Goal: Register for event/course

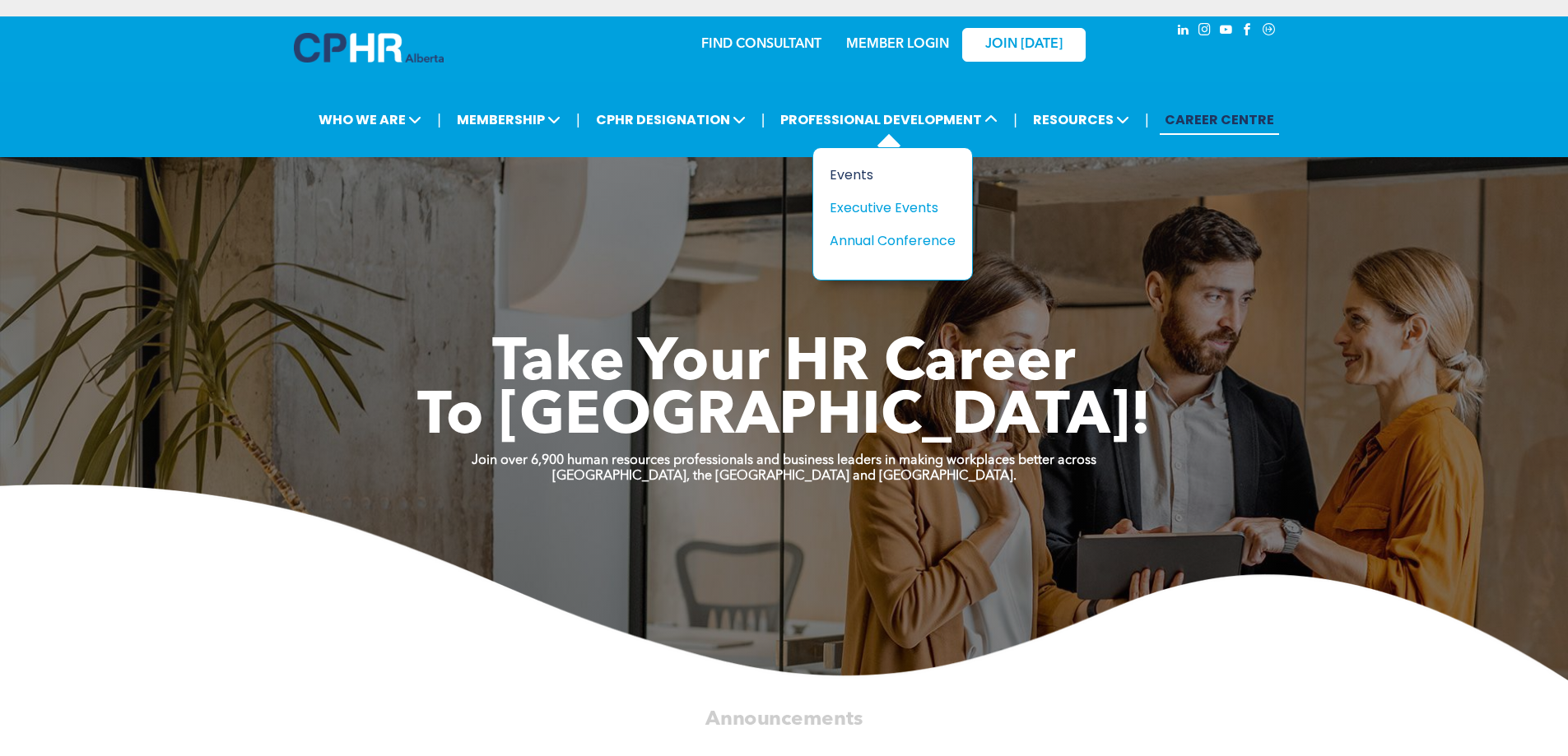
click at [860, 174] on div "Events" at bounding box center [886, 174] width 113 height 21
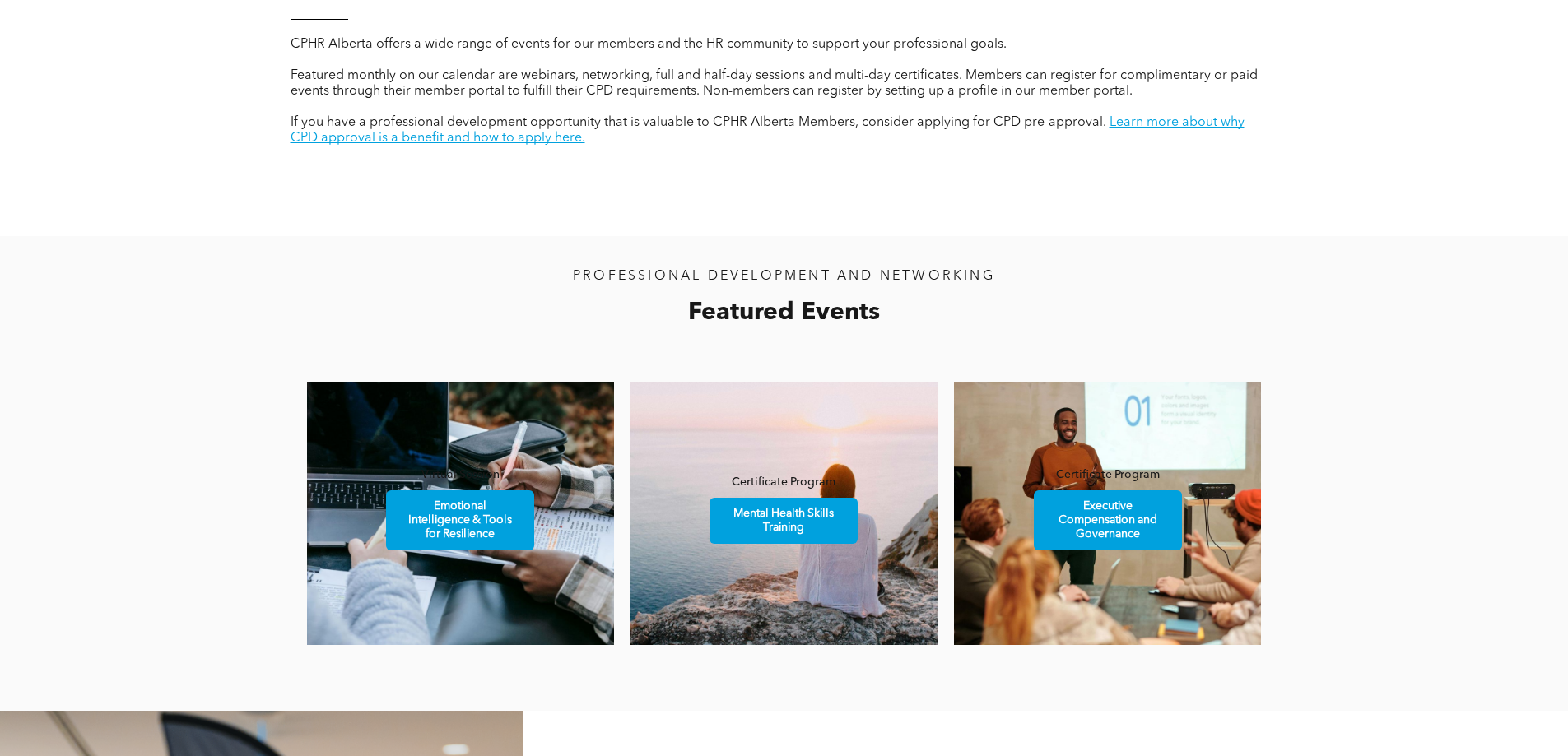
scroll to position [988, 0]
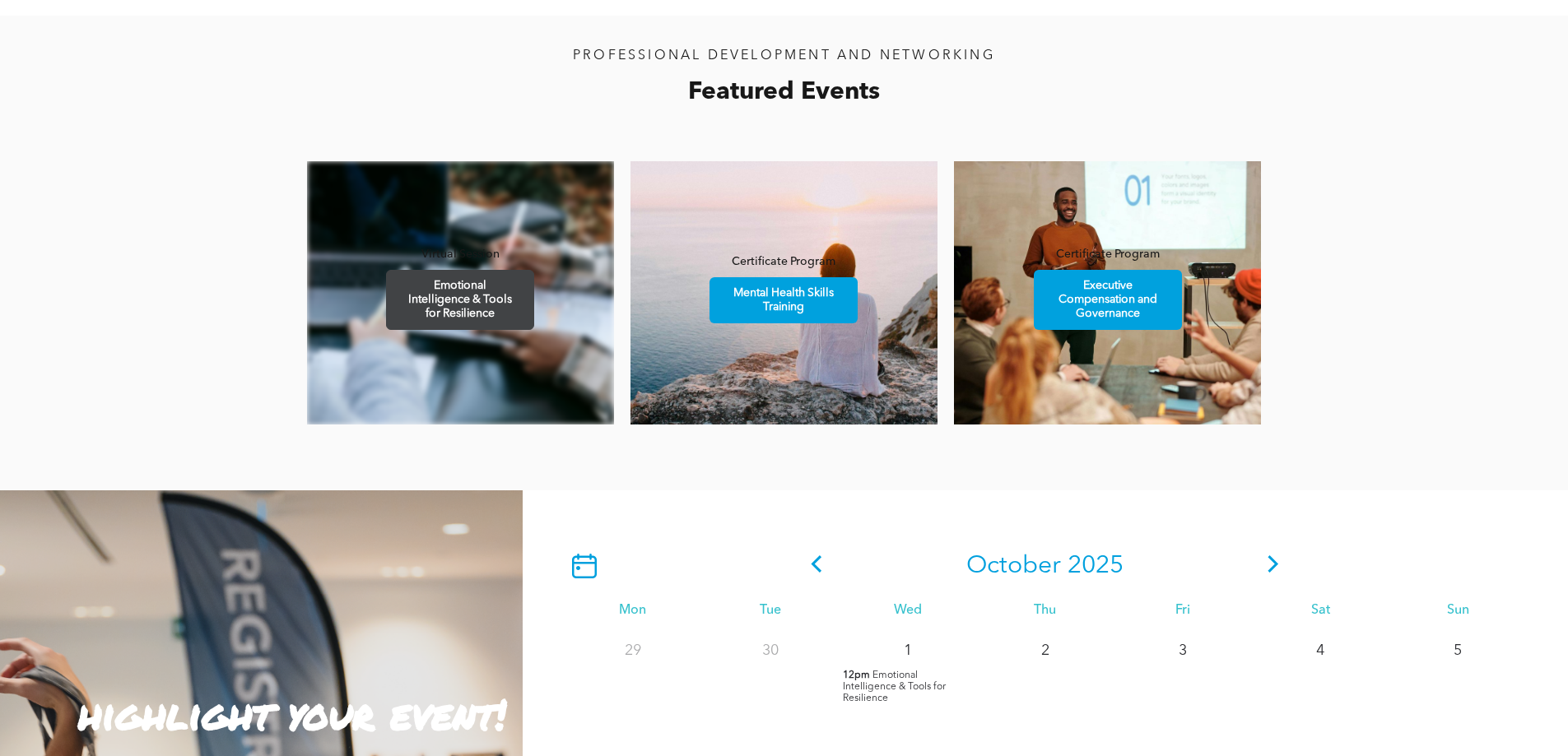
click at [483, 298] on span "Emotional Intelligence & Tools for Resilience" at bounding box center [460, 300] width 143 height 58
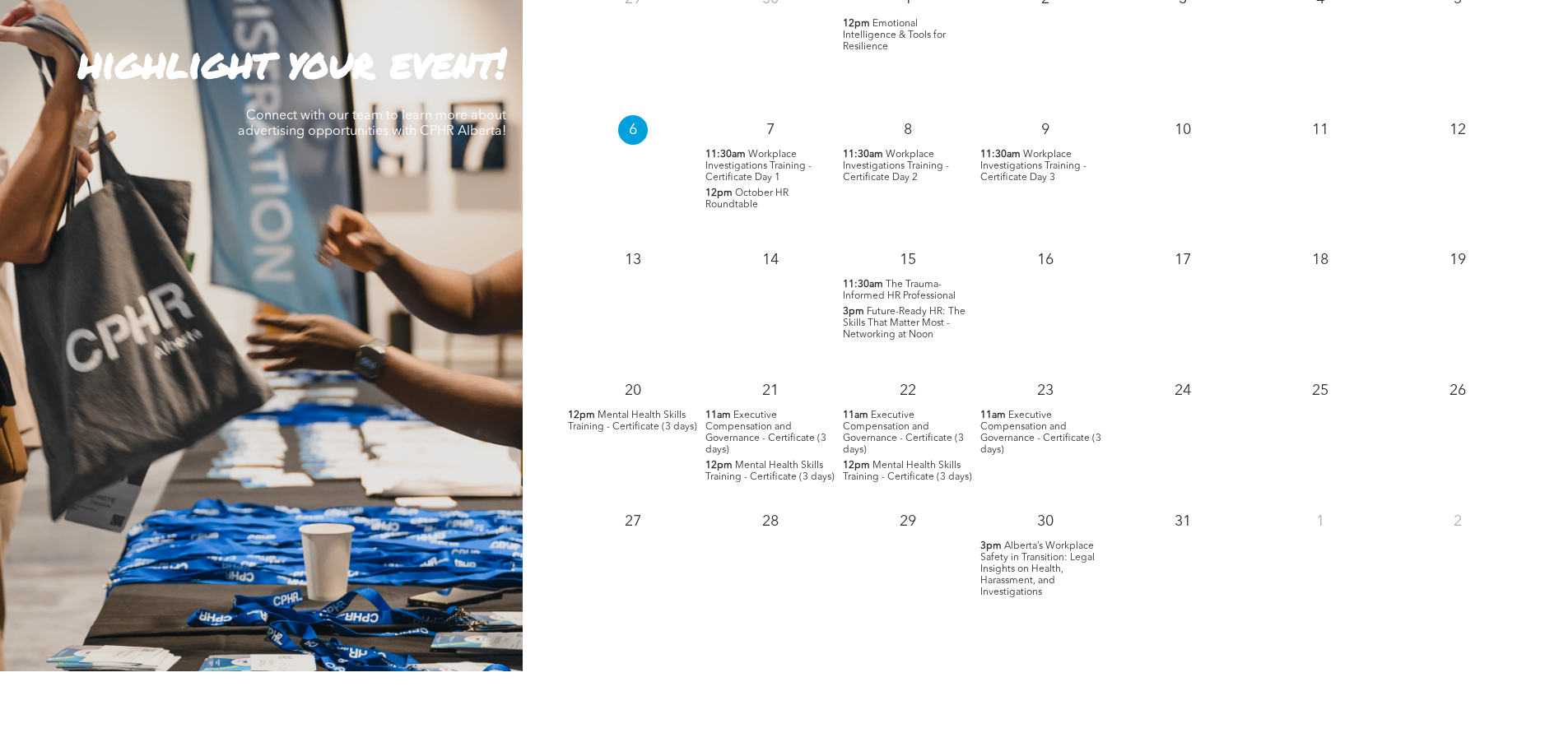
scroll to position [1646, 0]
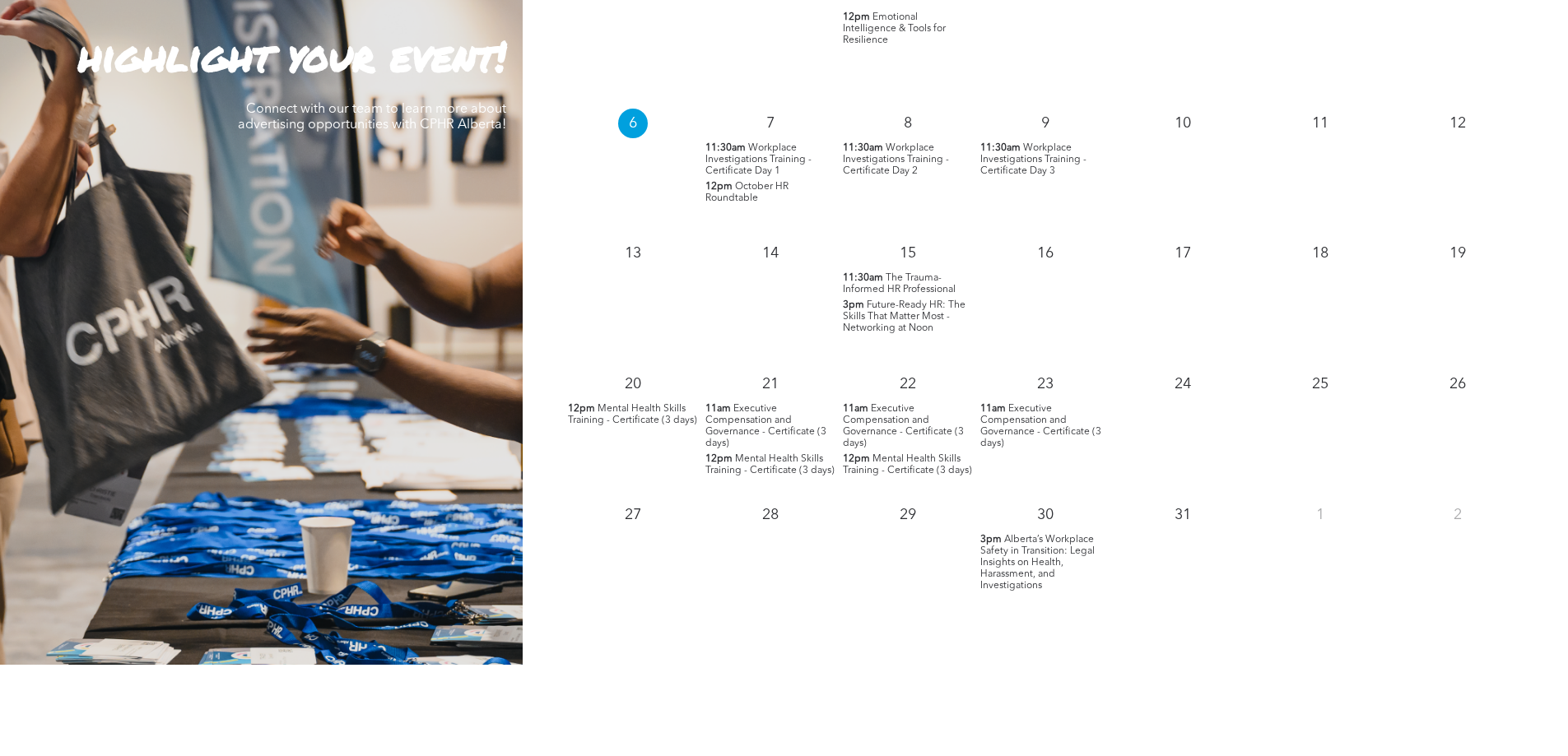
click at [891, 291] on span "The Trauma-Informed HR Professional" at bounding box center [899, 284] width 112 height 22
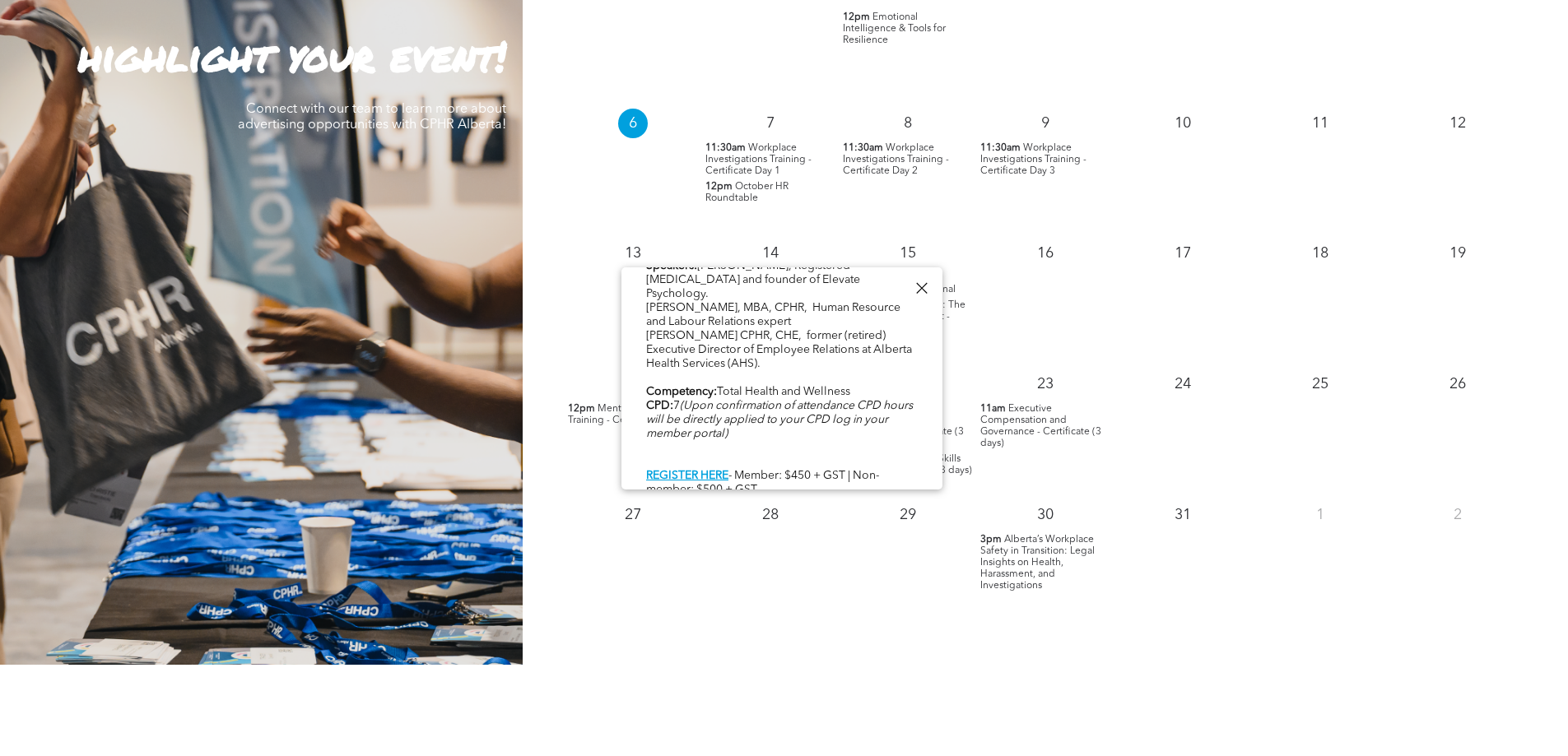
scroll to position [740, 0]
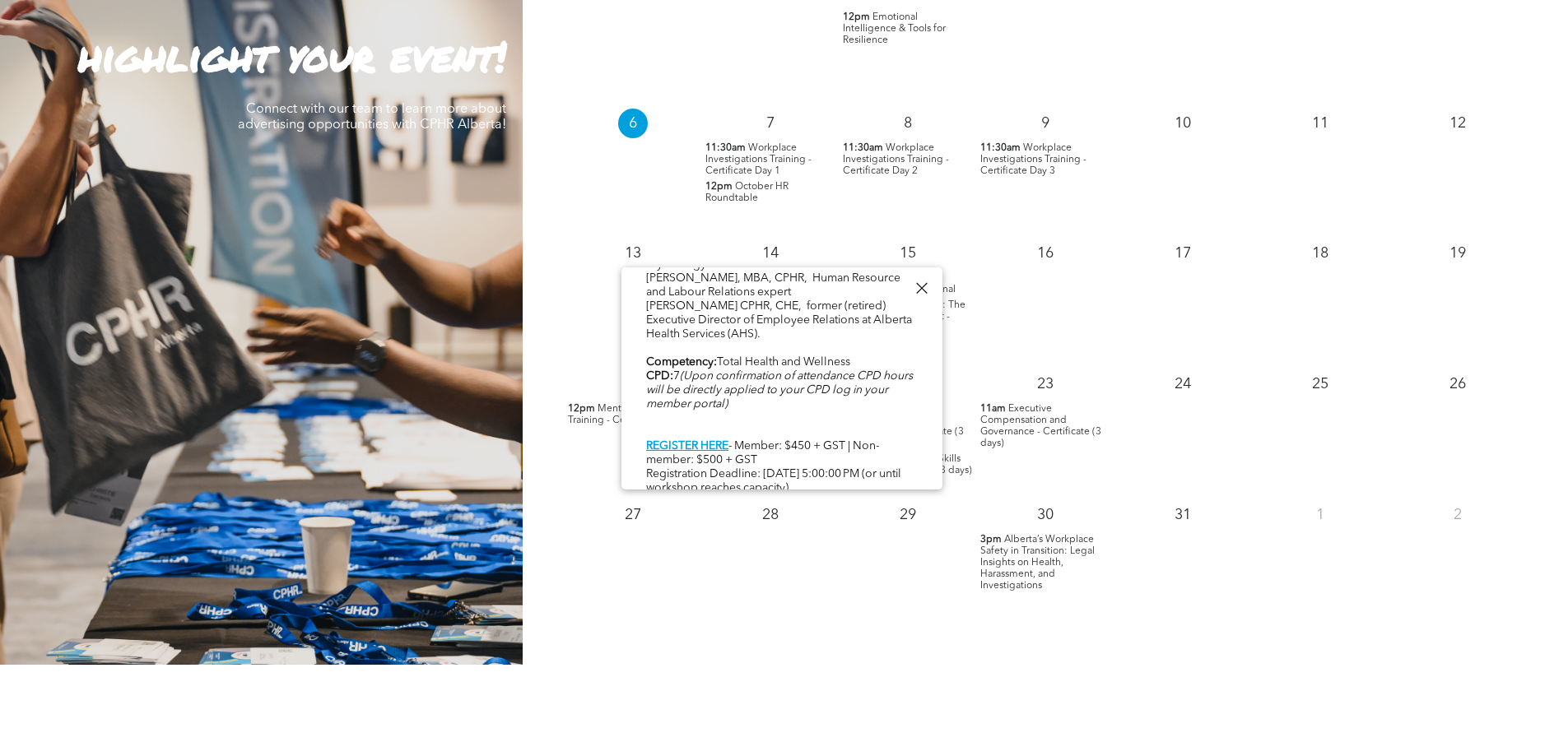
click at [1034, 336] on div "16" at bounding box center [1044, 297] width 137 height 131
click at [924, 285] on div at bounding box center [921, 288] width 23 height 23
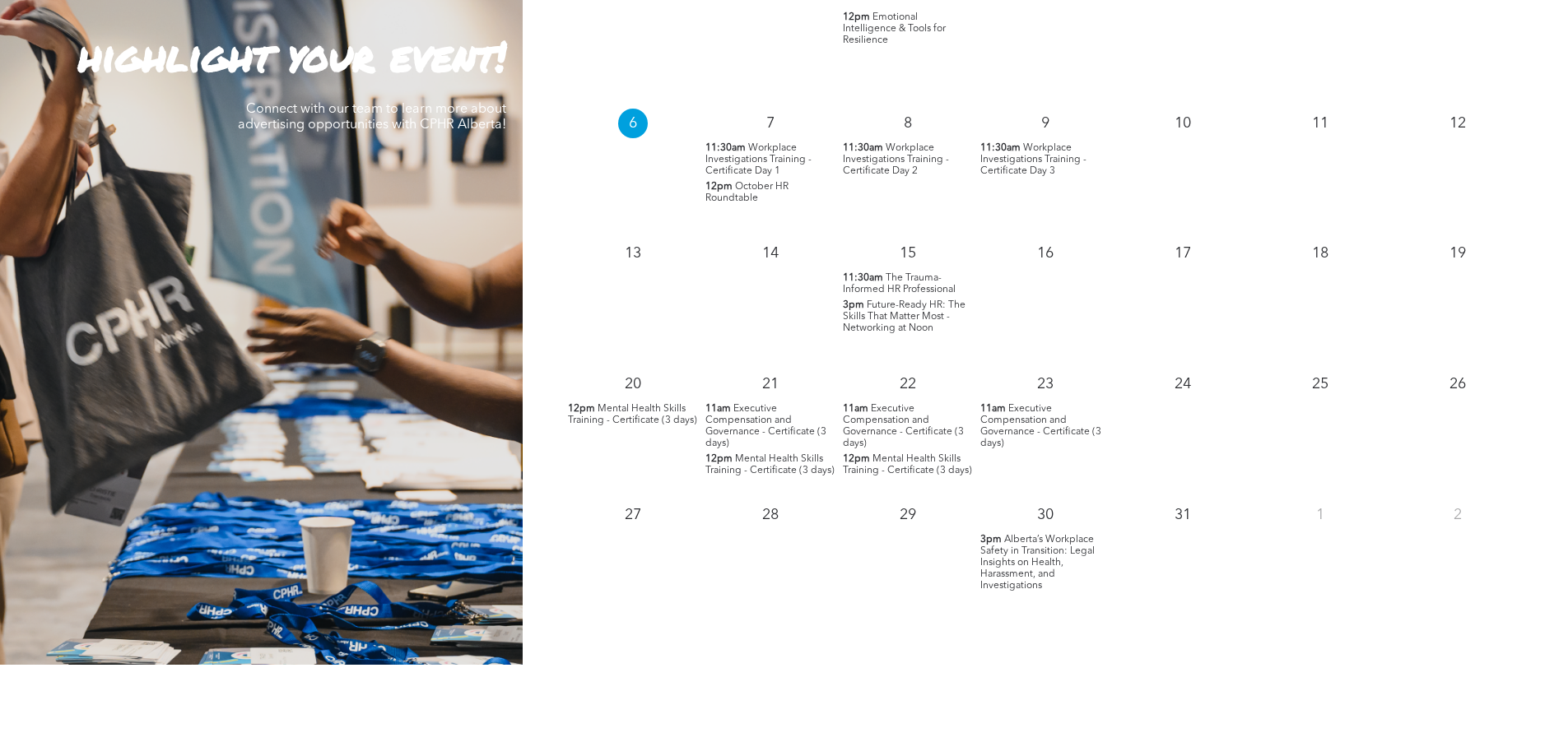
click at [930, 326] on span "Future-Ready HR: The Skills That Matter Most - Networking at Noon" at bounding box center [904, 316] width 122 height 33
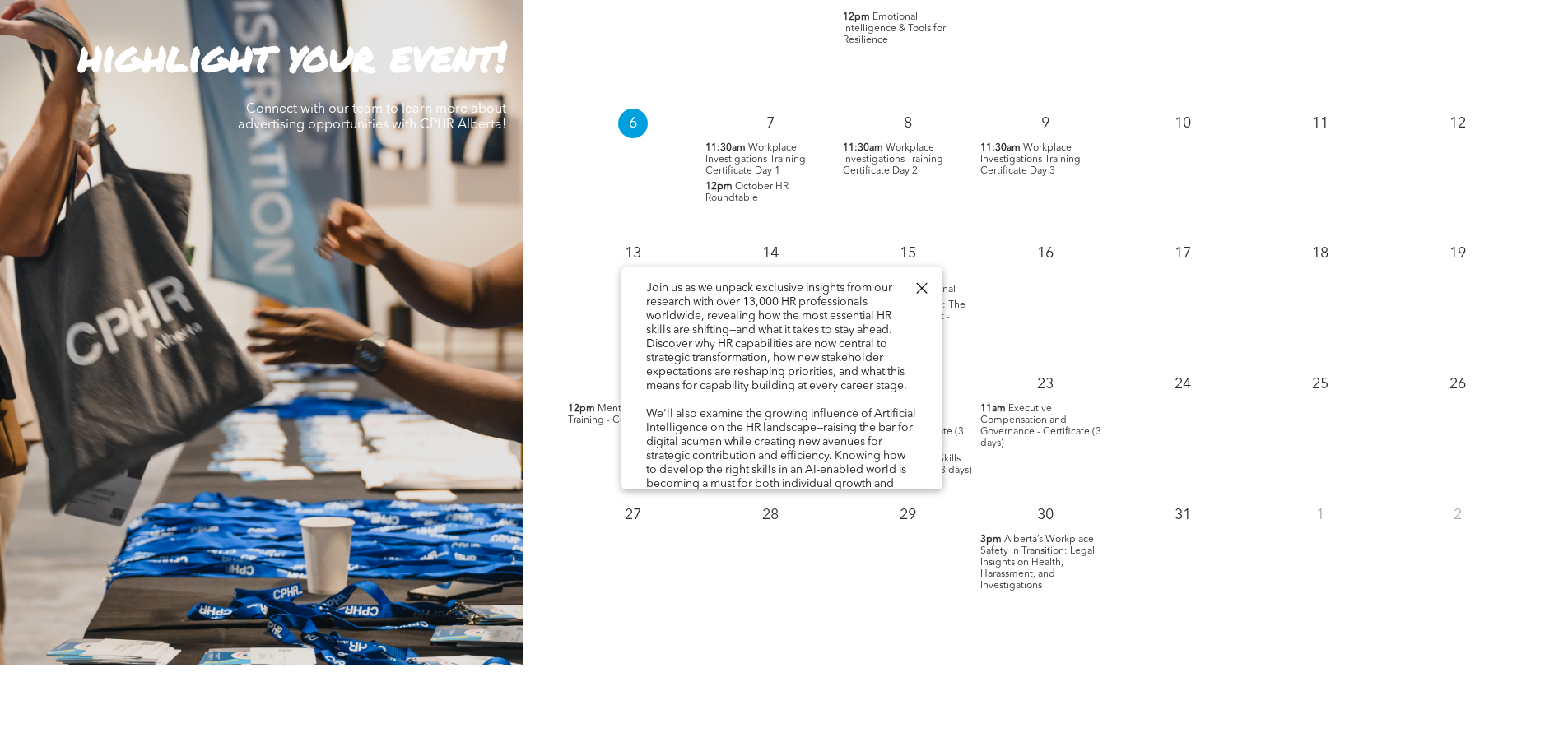
scroll to position [0, 0]
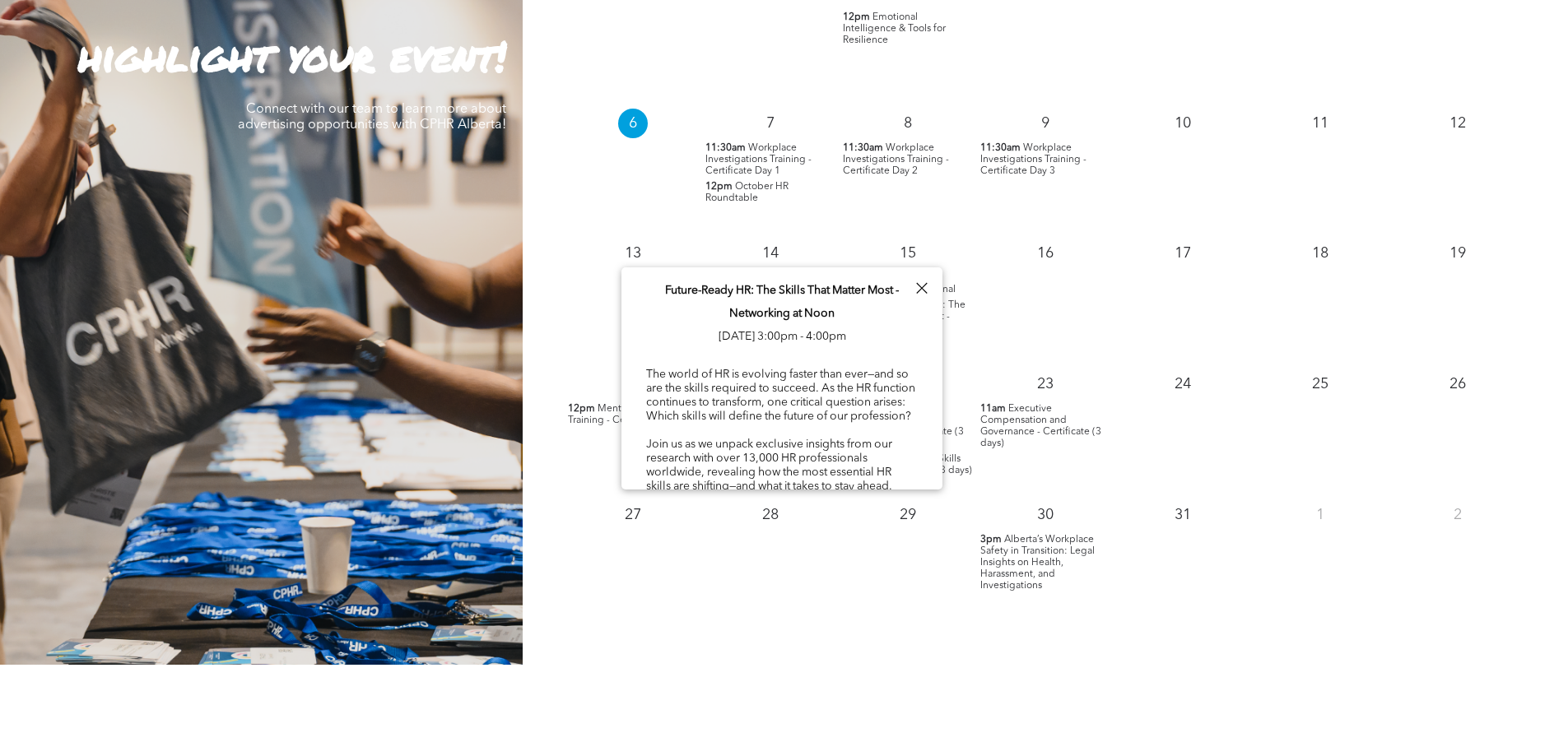
click at [919, 279] on div at bounding box center [921, 288] width 23 height 23
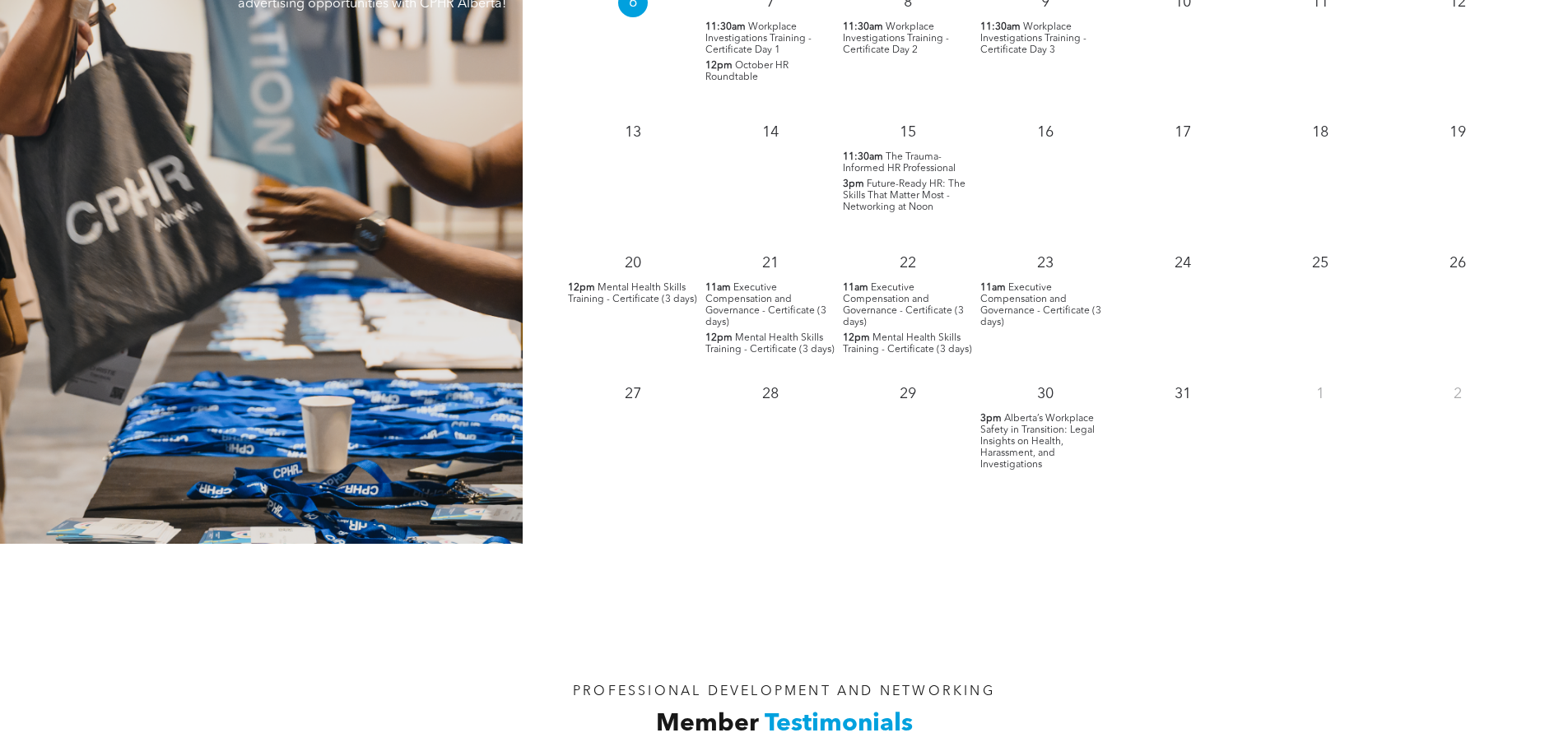
scroll to position [1646, 0]
